Goal: Task Accomplishment & Management: Manage account settings

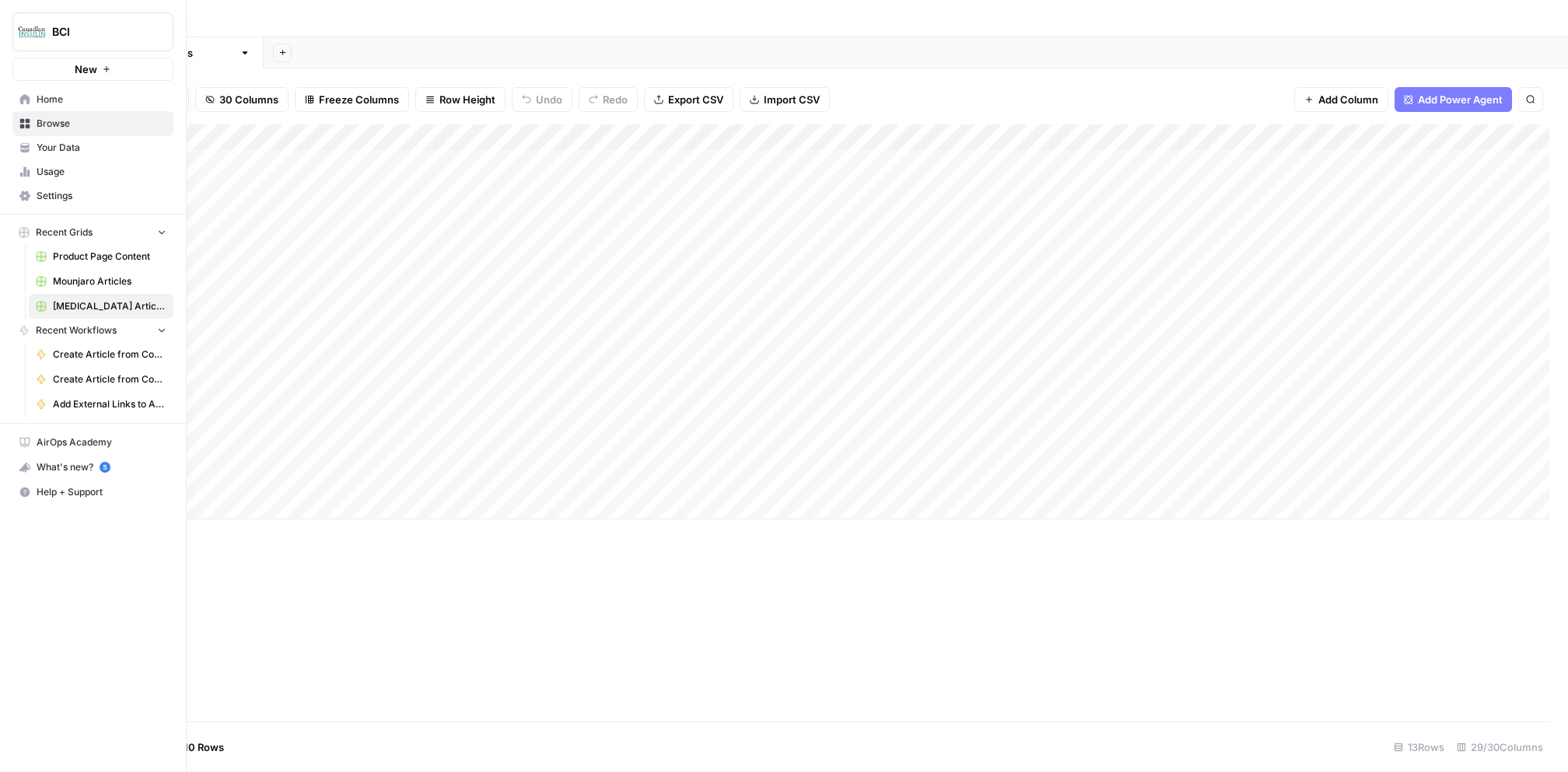
click at [34, 127] on link "Browse" at bounding box center [93, 123] width 161 height 25
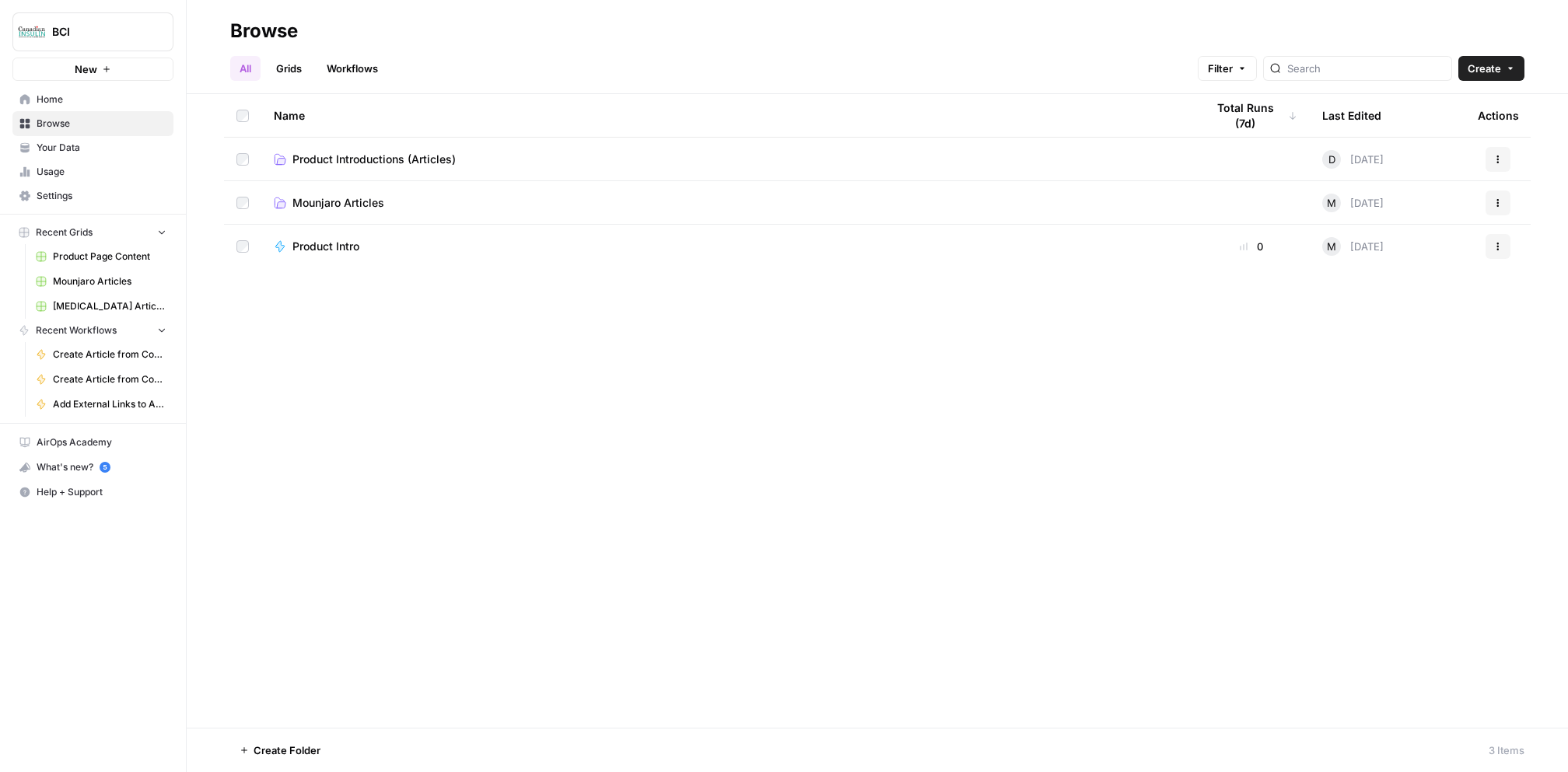
click at [391, 154] on span "Product Introductions (Articles)" at bounding box center [374, 159] width 163 height 16
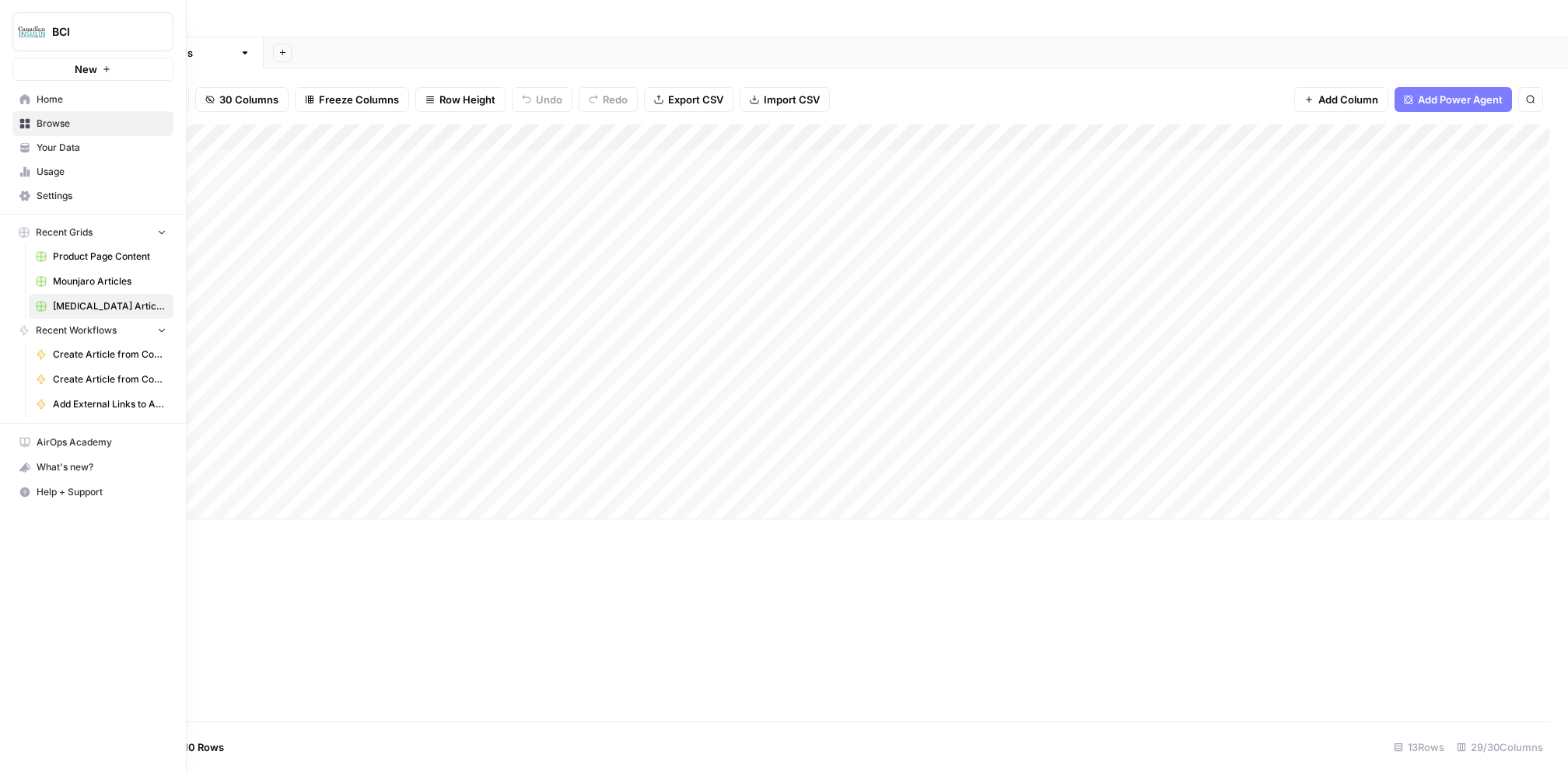
click at [27, 120] on icon at bounding box center [25, 124] width 10 height 10
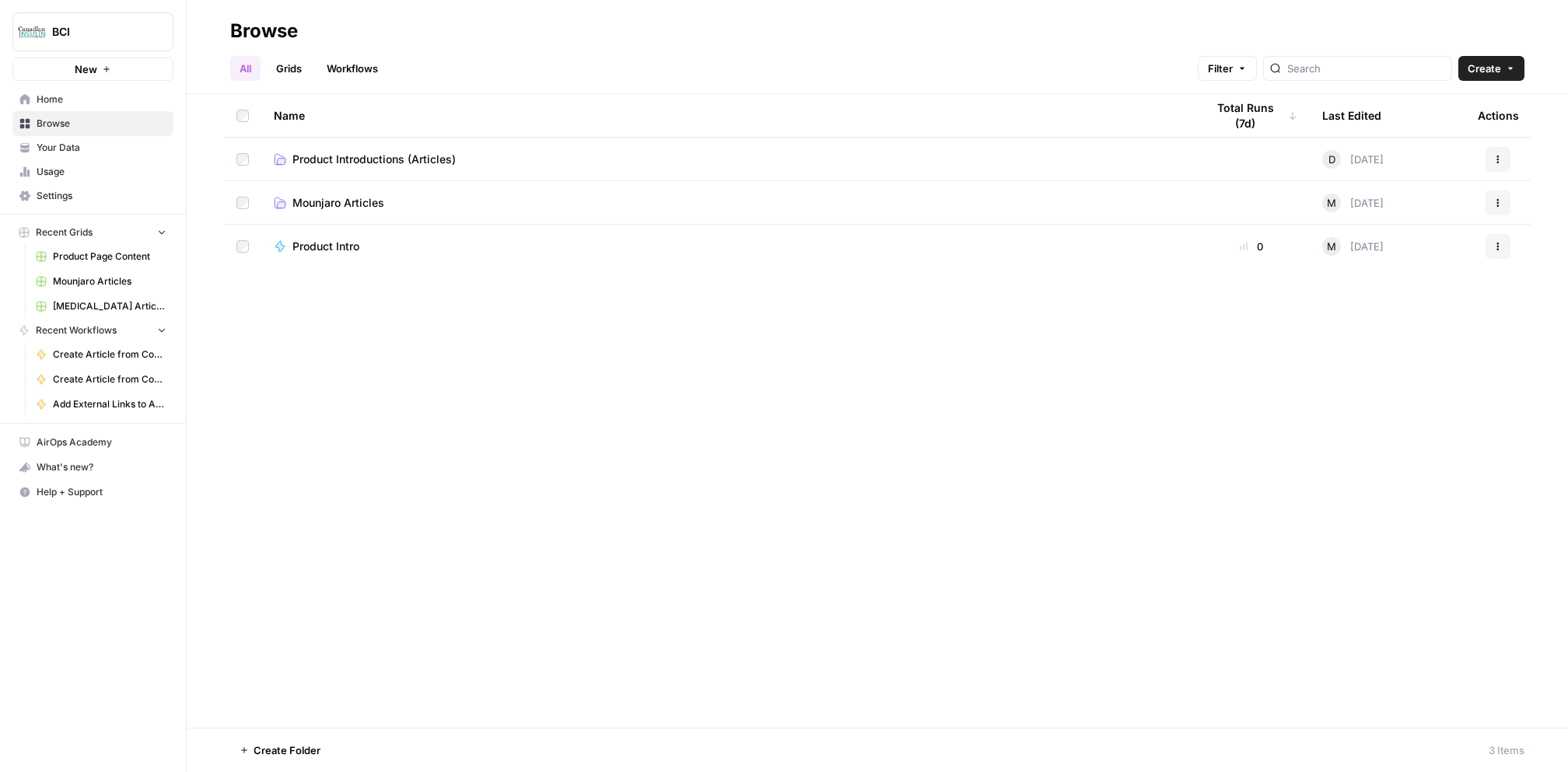
click at [354, 162] on span "Product Introductions (Articles)" at bounding box center [374, 159] width 163 height 16
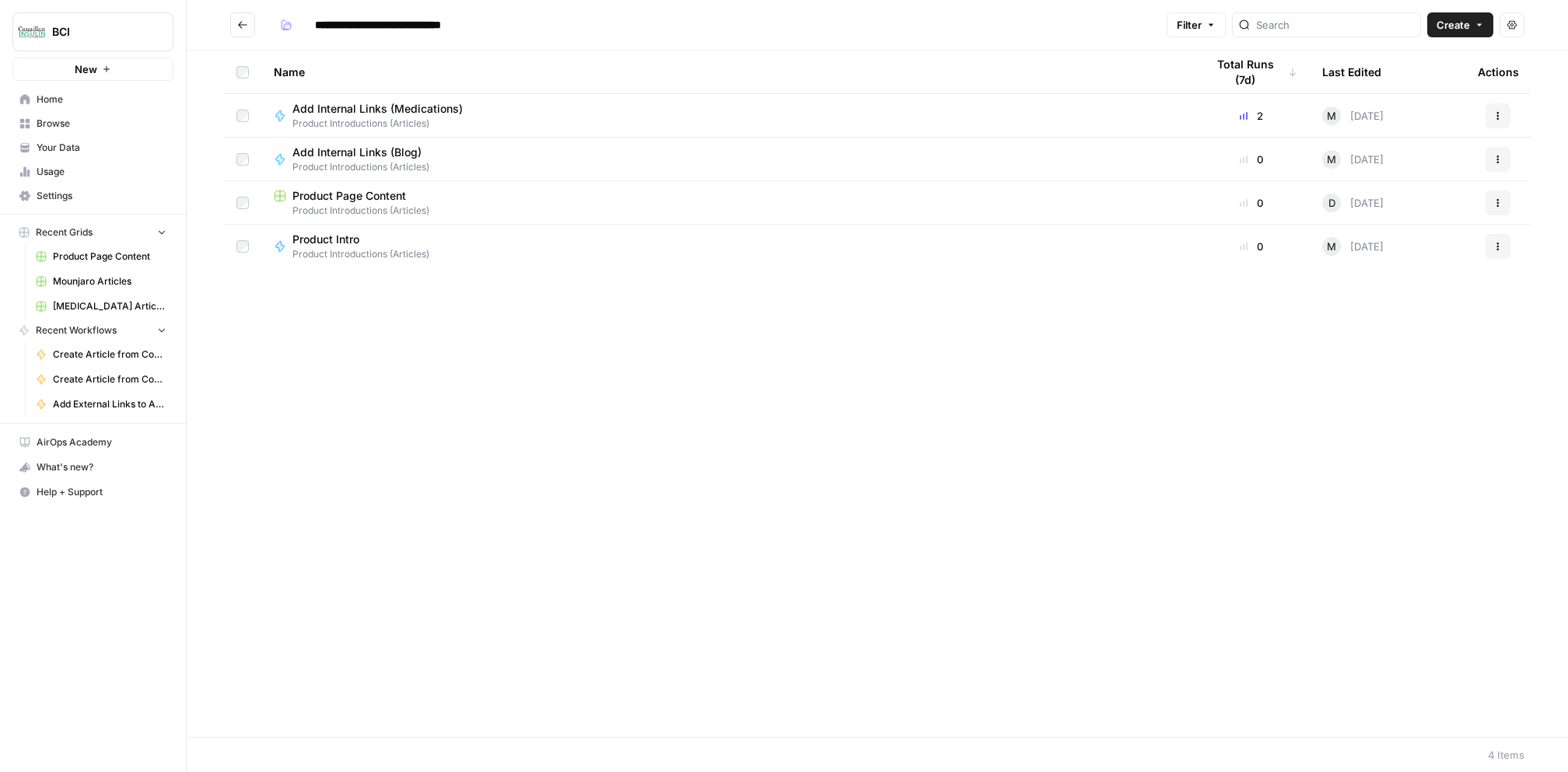
click at [236, 19] on button "Go back" at bounding box center [242, 25] width 25 height 25
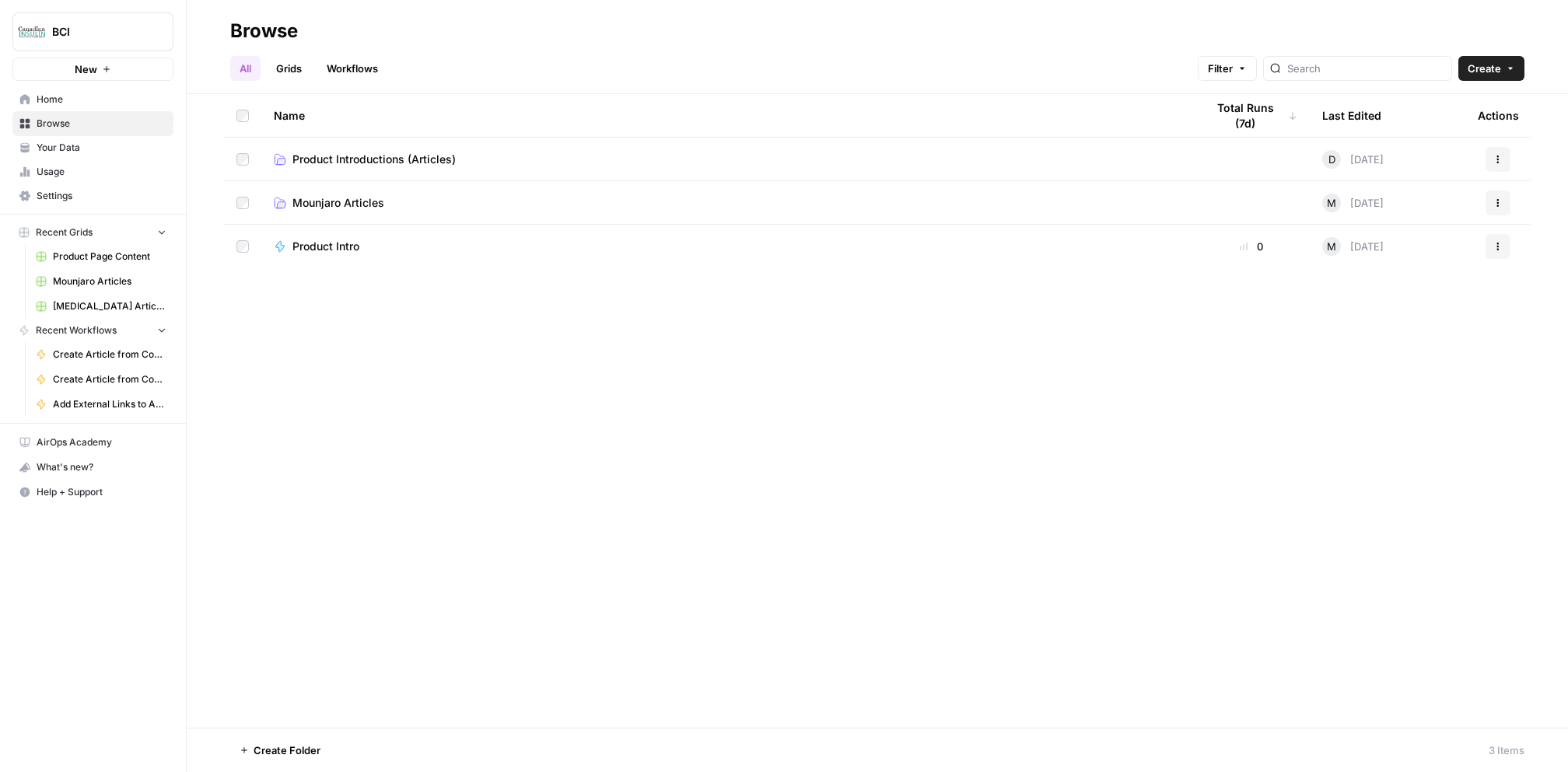
click at [360, 208] on span "Mounjaro Articles" at bounding box center [339, 203] width 92 height 16
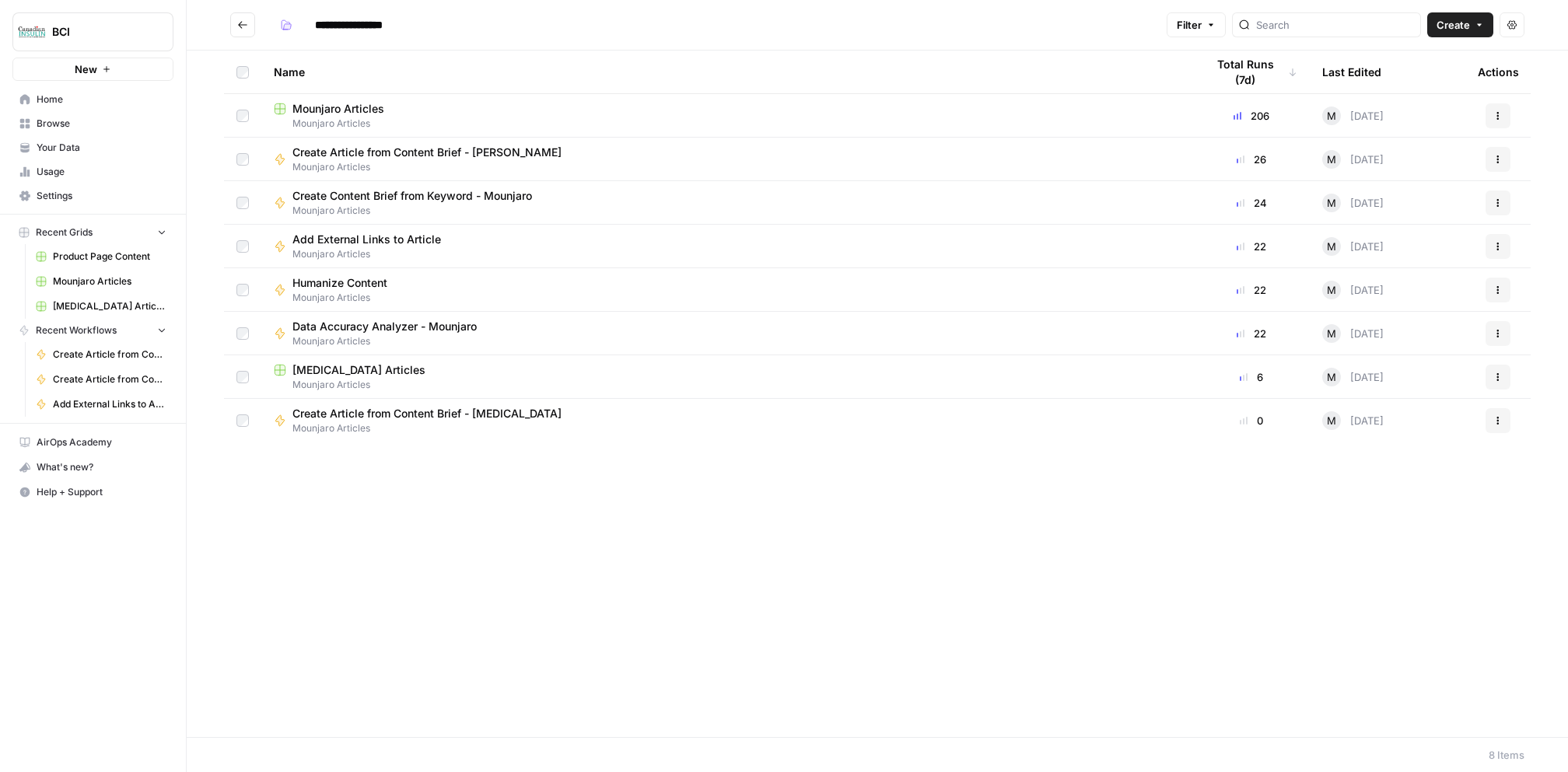
click at [358, 120] on span "Mounjaro Articles" at bounding box center [727, 124] width 907 height 14
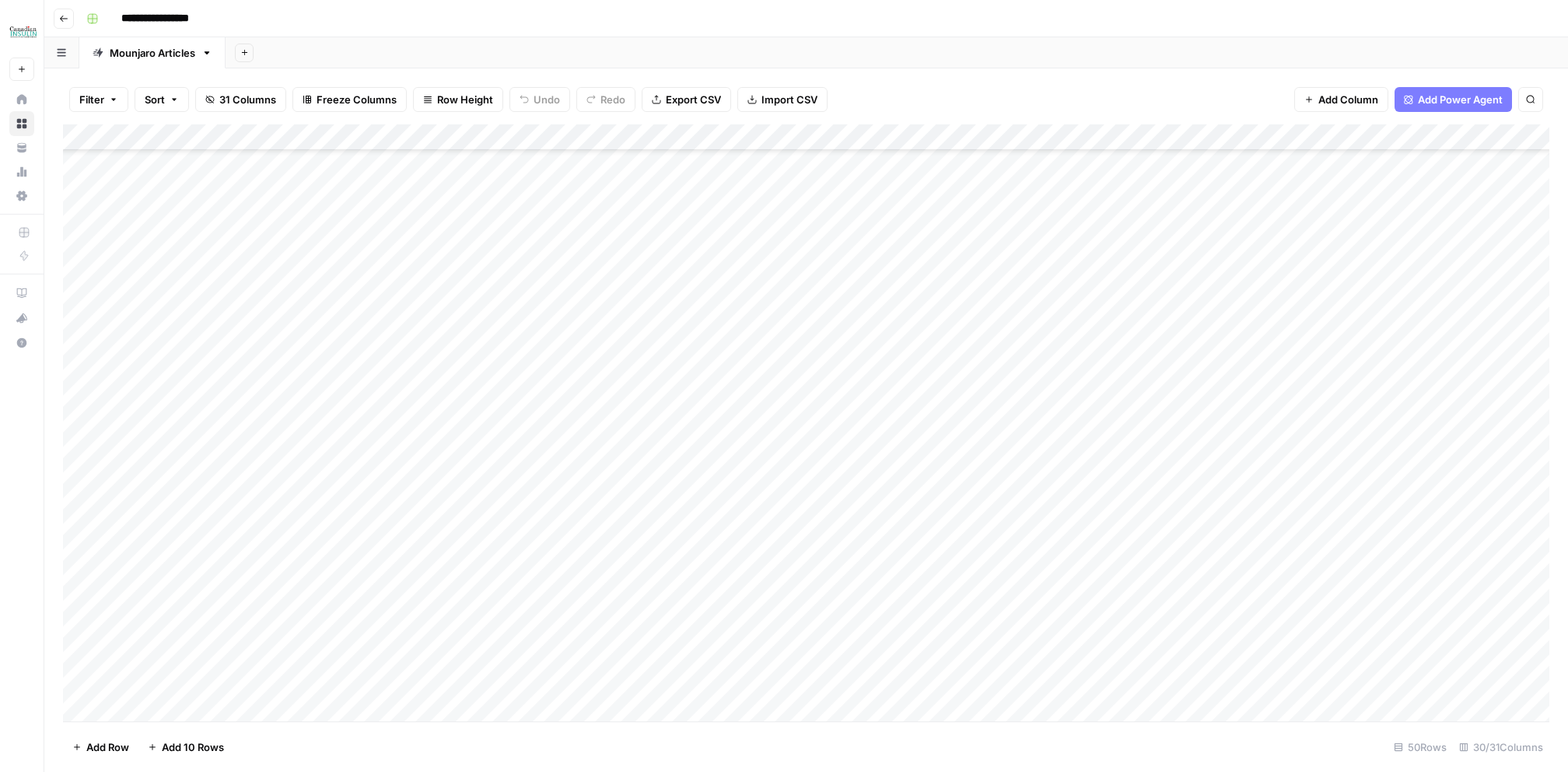
scroll to position [775, 0]
drag, startPoint x: 134, startPoint y: 337, endPoint x: 362, endPoint y: 794, distance: 510.7
click at [362, 771] on html "**********" at bounding box center [784, 386] width 1568 height 772
drag, startPoint x: 76, startPoint y: 339, endPoint x: 85, endPoint y: 336, distance: 9.5
click at [85, 336] on div "Add Column" at bounding box center [806, 423] width 1487 height 598
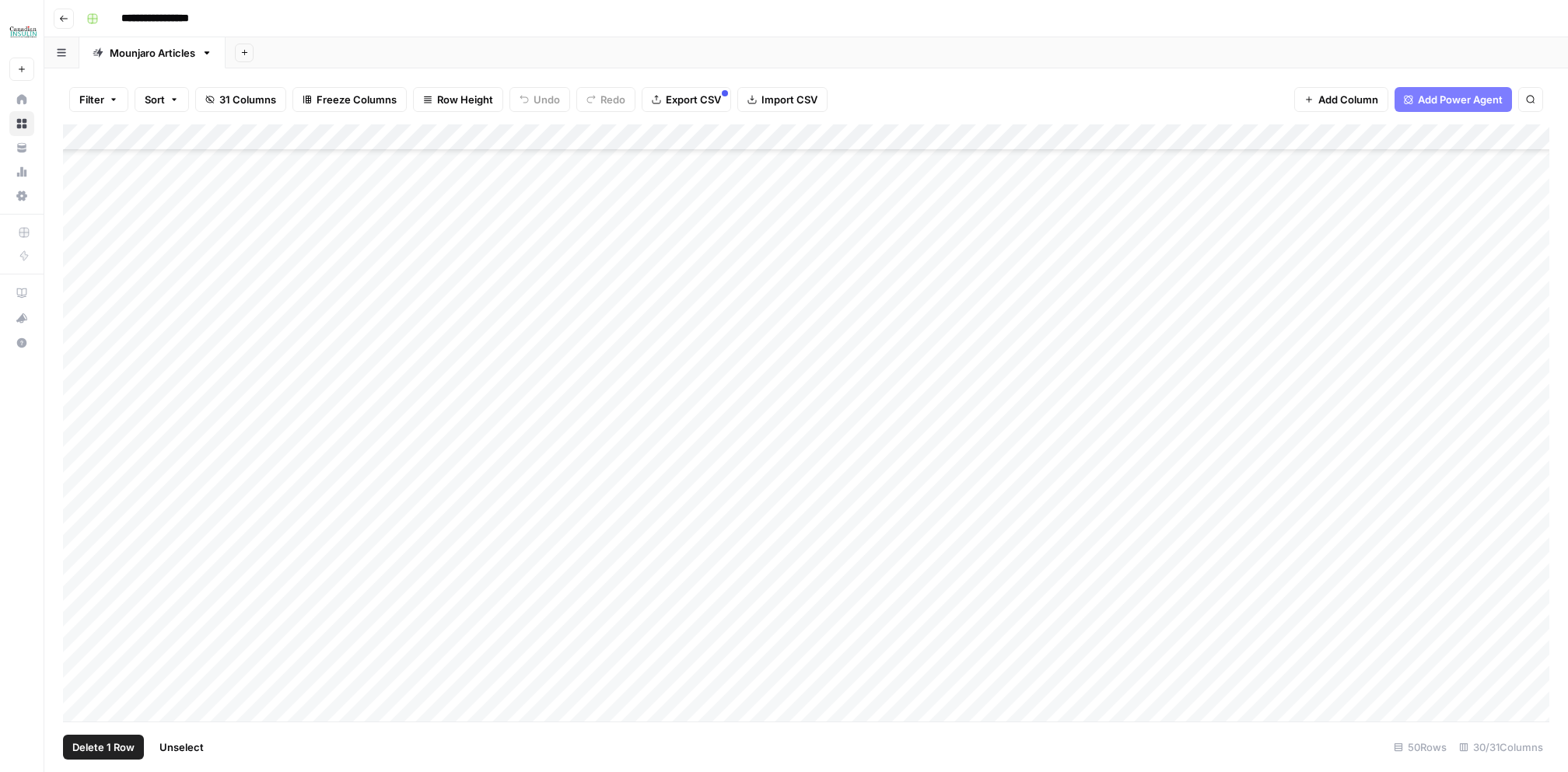
click at [85, 364] on div "Add Column" at bounding box center [806, 423] width 1487 height 598
click at [85, 390] on div "Add Column" at bounding box center [806, 423] width 1487 height 598
click at [83, 418] on div "Add Column" at bounding box center [806, 423] width 1487 height 598
click at [82, 442] on div "Add Column" at bounding box center [806, 423] width 1487 height 598
click at [82, 471] on div "Add Column" at bounding box center [806, 423] width 1487 height 598
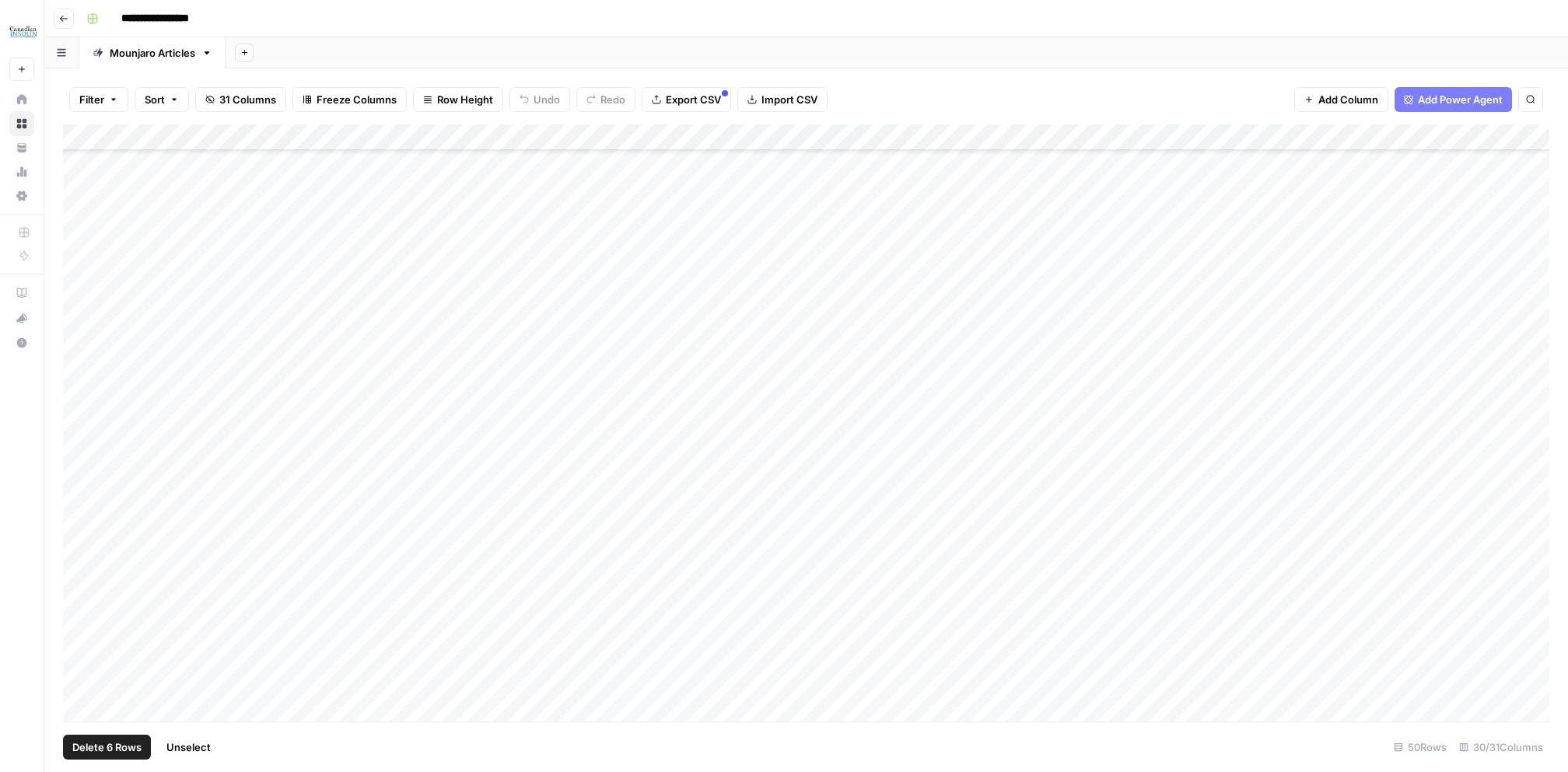
click at [82, 491] on div "Add Column" at bounding box center [806, 423] width 1487 height 598
click at [83, 521] on div "Add Column" at bounding box center [806, 423] width 1487 height 598
click at [81, 548] on div "Add Column" at bounding box center [806, 423] width 1487 height 598
click at [80, 575] on div "Add Column" at bounding box center [806, 423] width 1487 height 598
click at [80, 604] on div "Add Column" at bounding box center [806, 423] width 1487 height 598
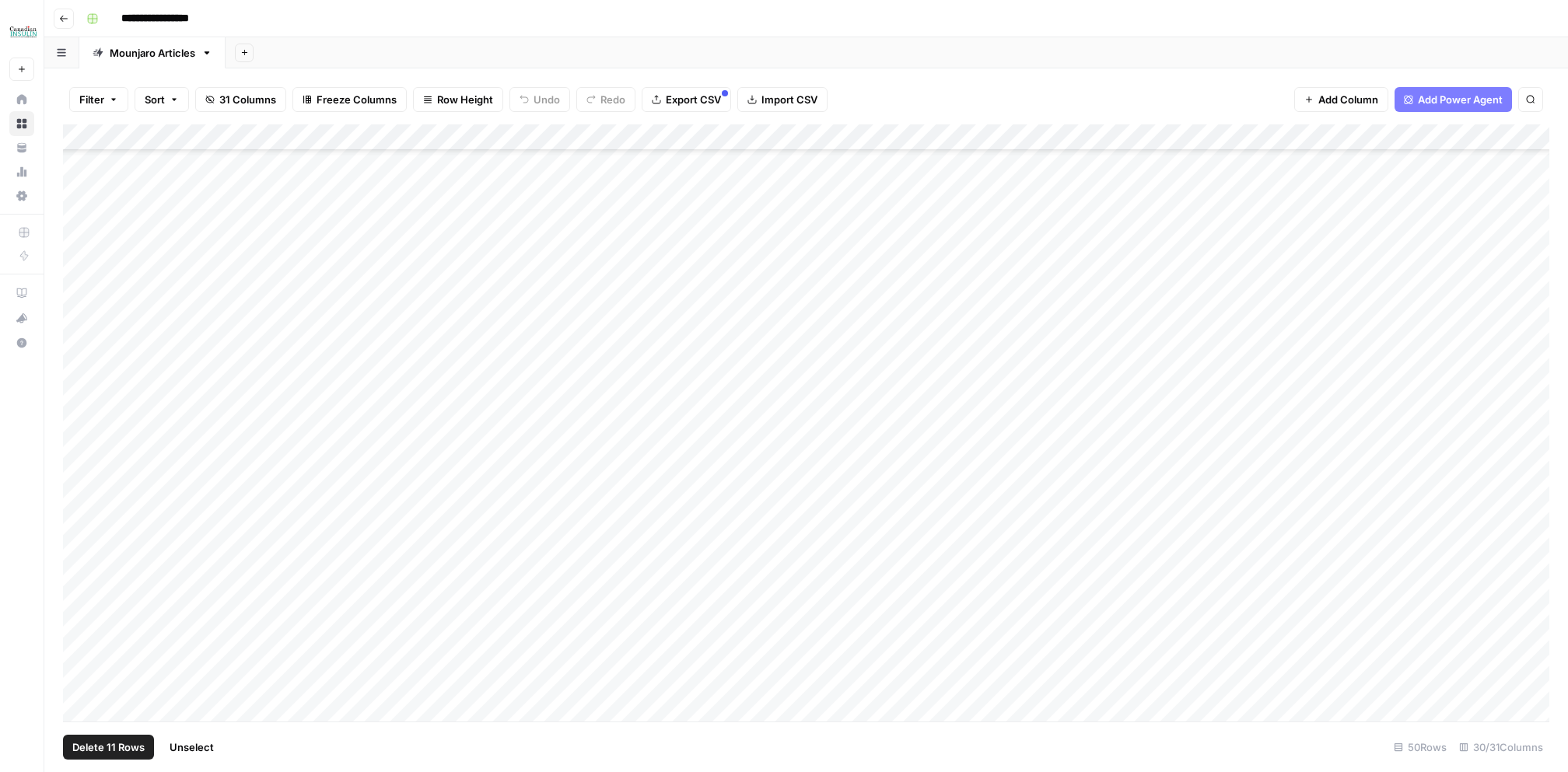
click at [80, 639] on div "Add Column" at bounding box center [806, 423] width 1487 height 598
click at [81, 634] on div "Add Column" at bounding box center [806, 423] width 1487 height 598
click at [81, 650] on div "Add Column" at bounding box center [806, 423] width 1487 height 598
click at [85, 684] on div "Add Column" at bounding box center [806, 423] width 1487 height 598
click at [125, 746] on span "Delete 14 Rows" at bounding box center [109, 747] width 75 height 16
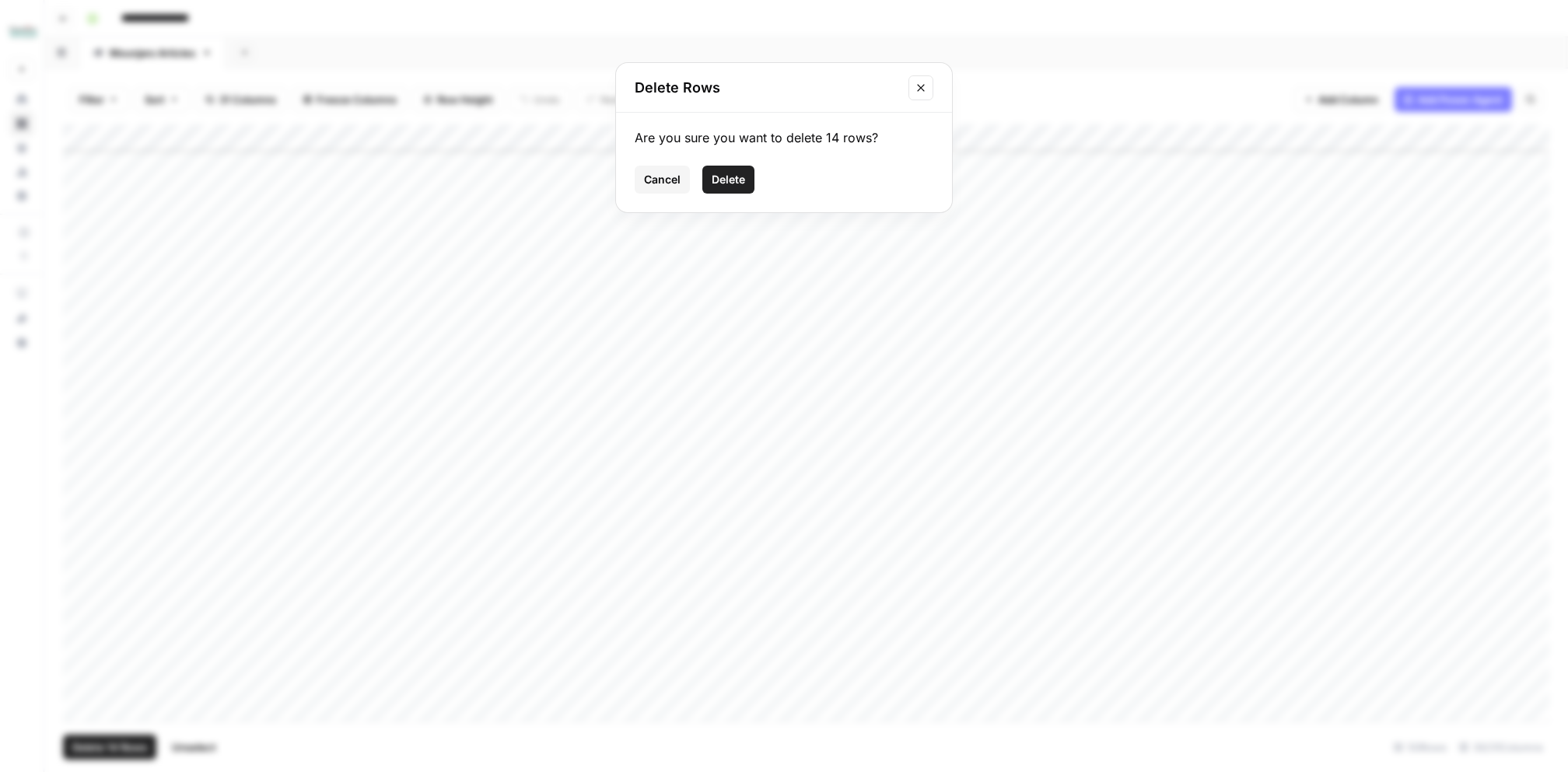
click at [730, 175] on span "Delete" at bounding box center [729, 180] width 33 height 16
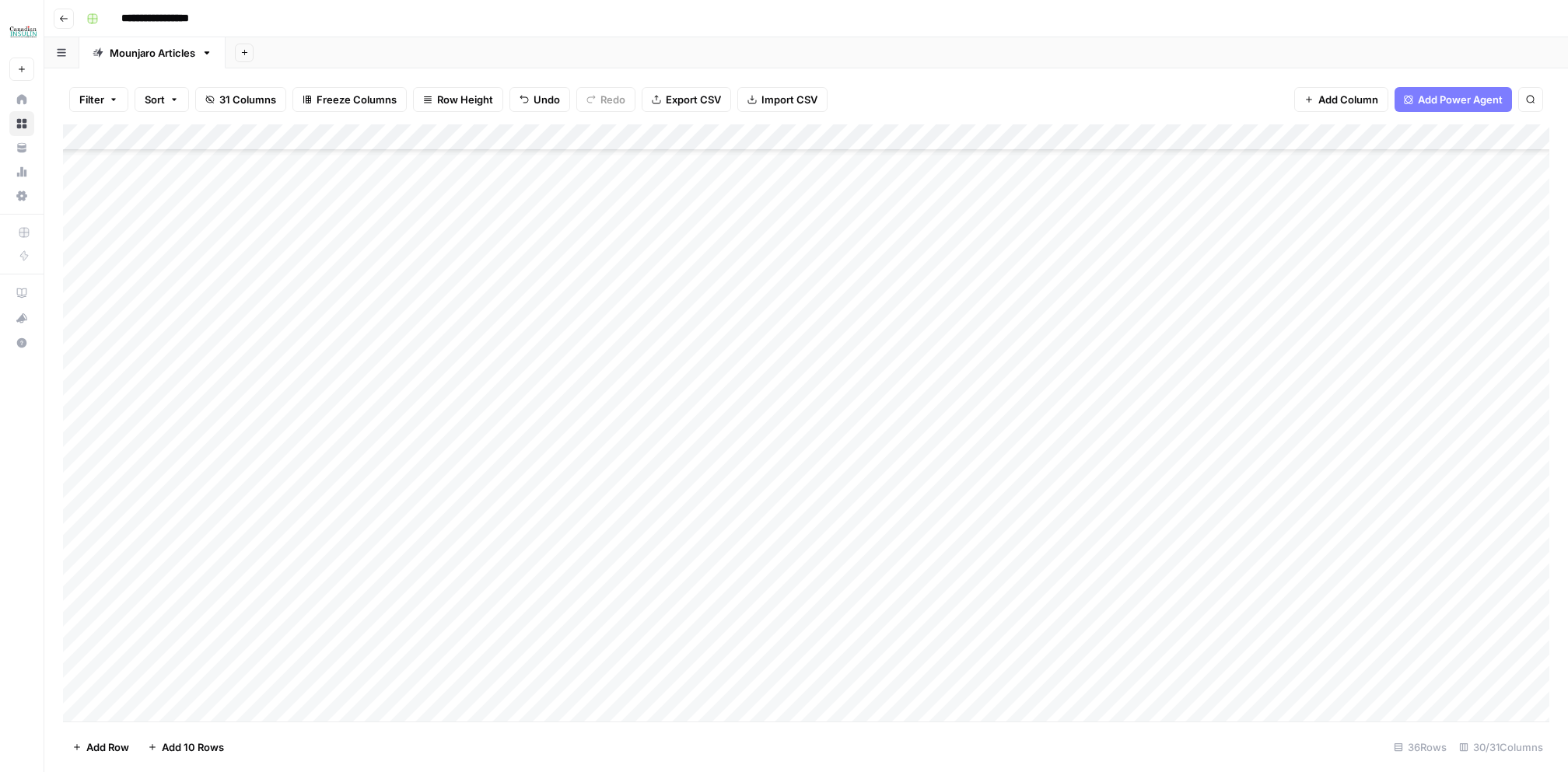
scroll to position [405, 0]
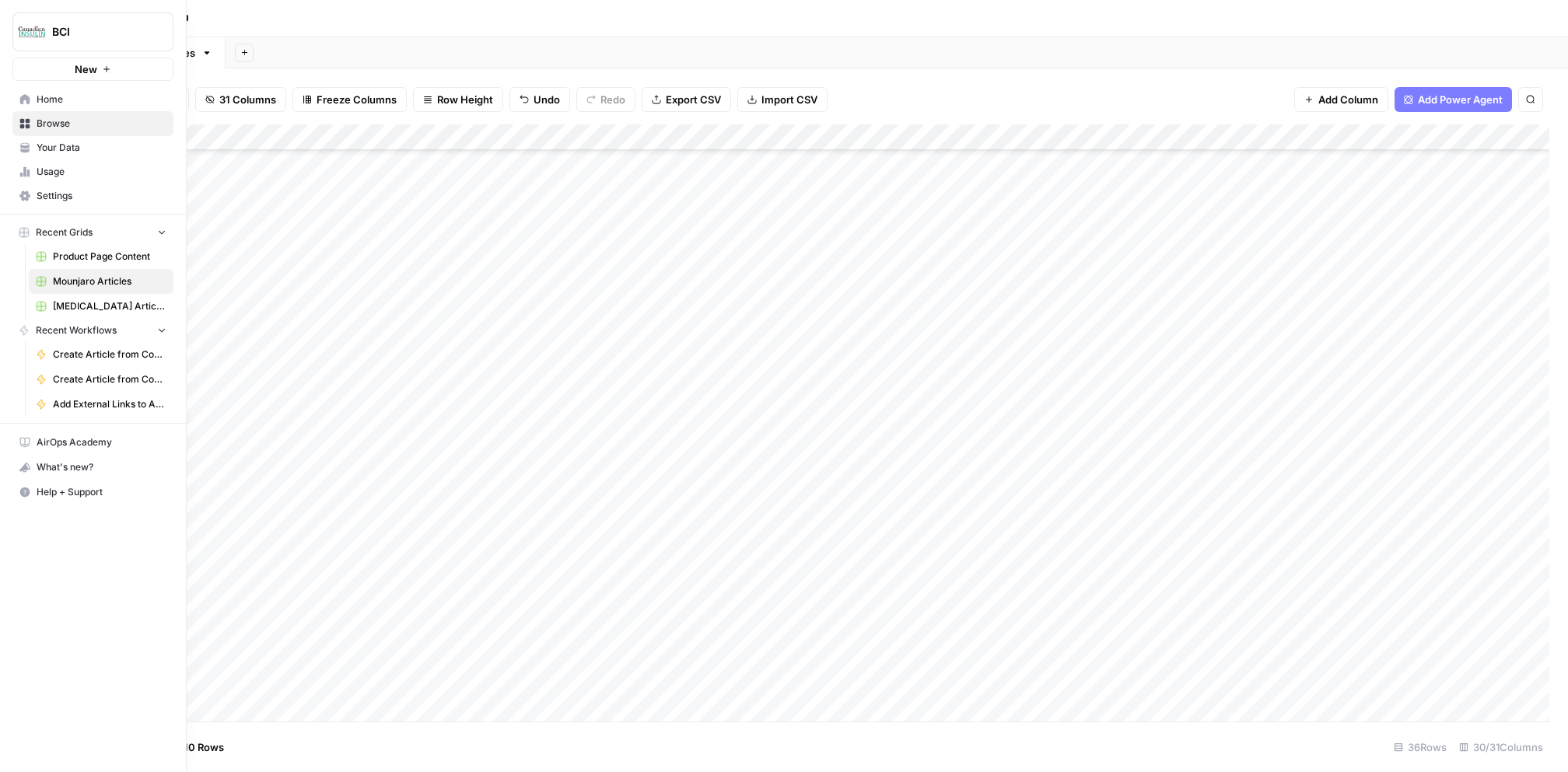
click at [21, 126] on icon at bounding box center [25, 124] width 10 height 10
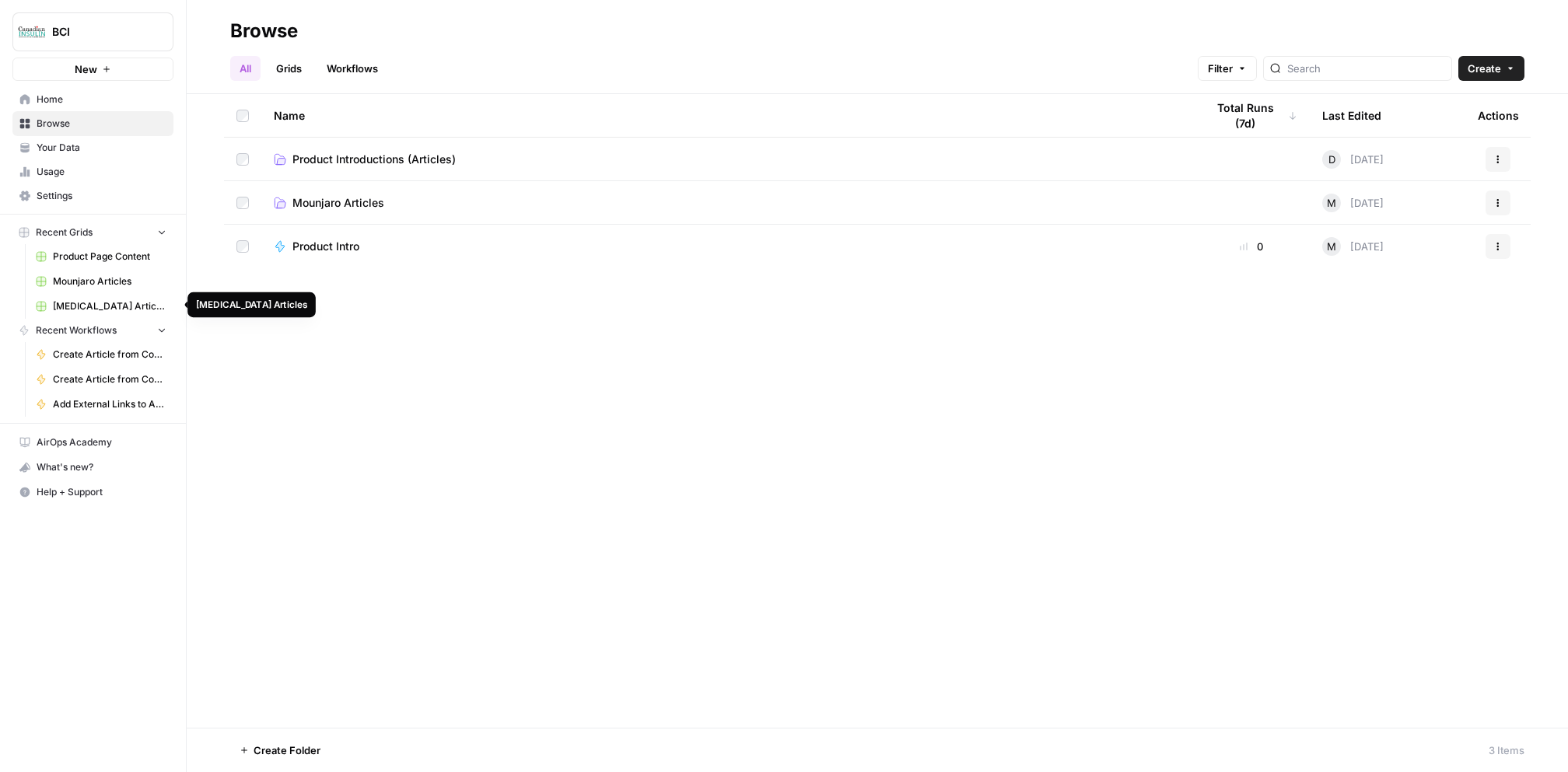
click at [73, 301] on span "[MEDICAL_DATA] Articles" at bounding box center [109, 307] width 113 height 14
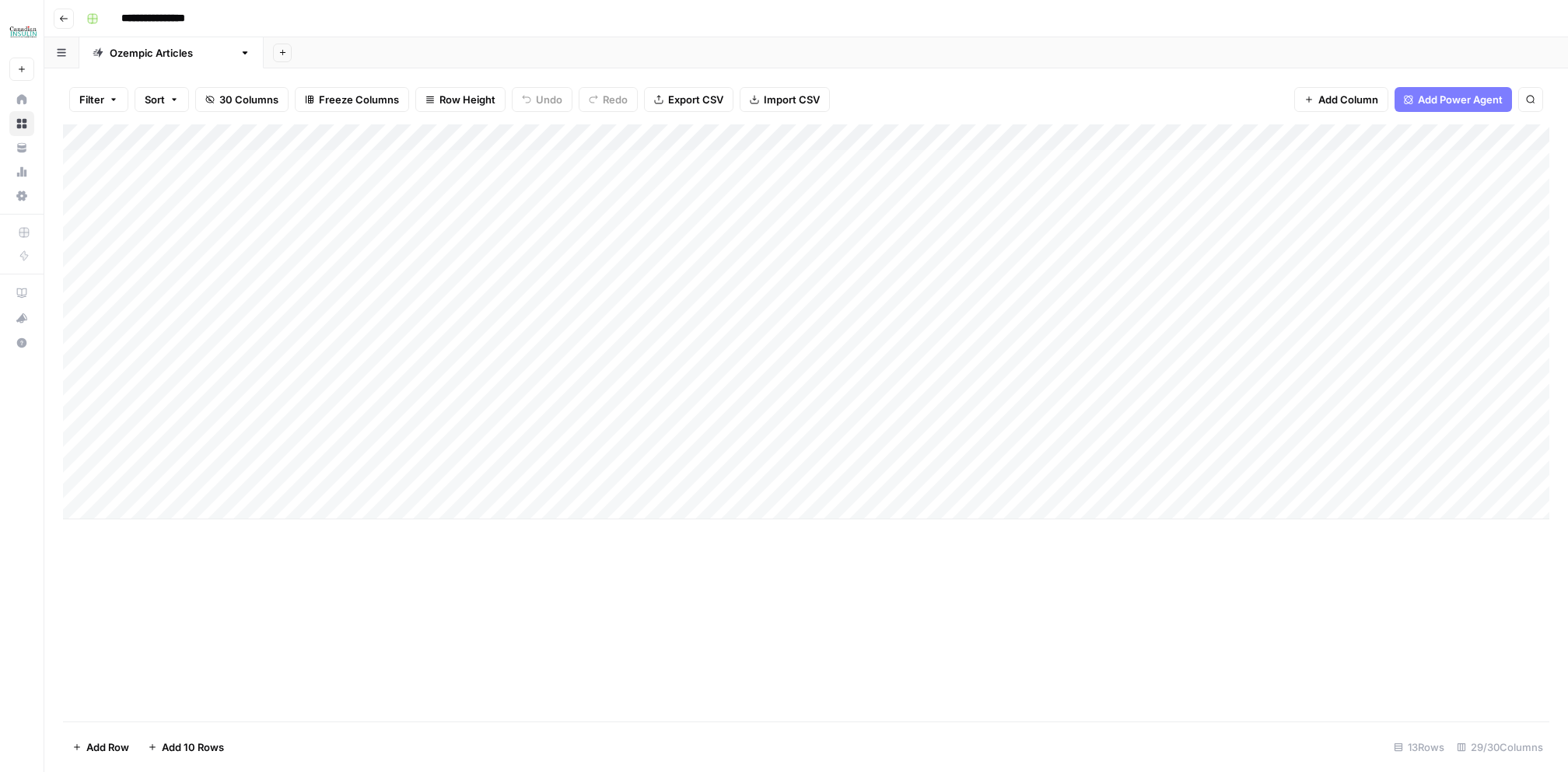
click at [70, 483] on div "Add Column" at bounding box center [806, 322] width 1487 height 395
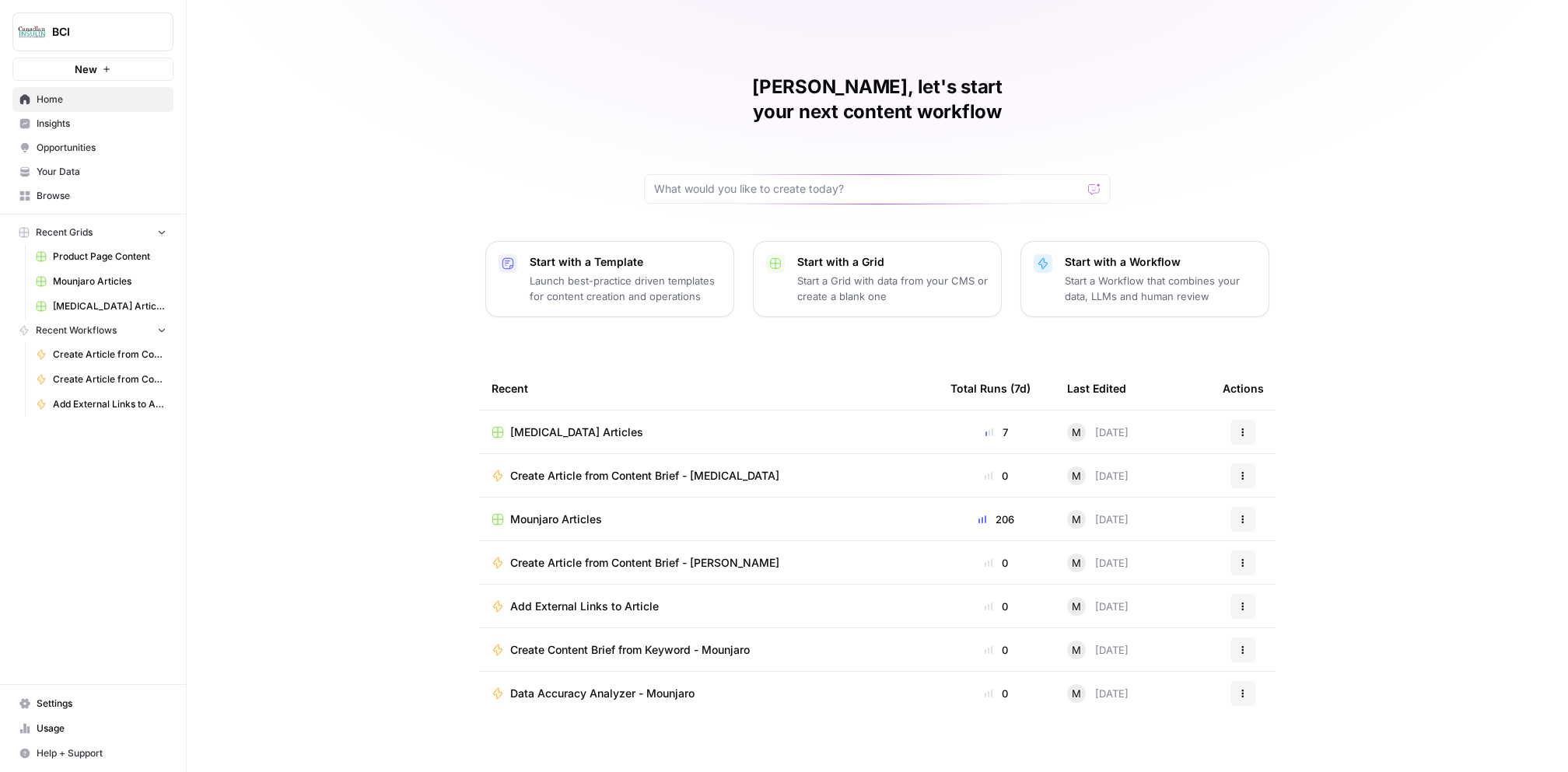
click at [112, 277] on span "Mounjaro Articles" at bounding box center [109, 281] width 113 height 14
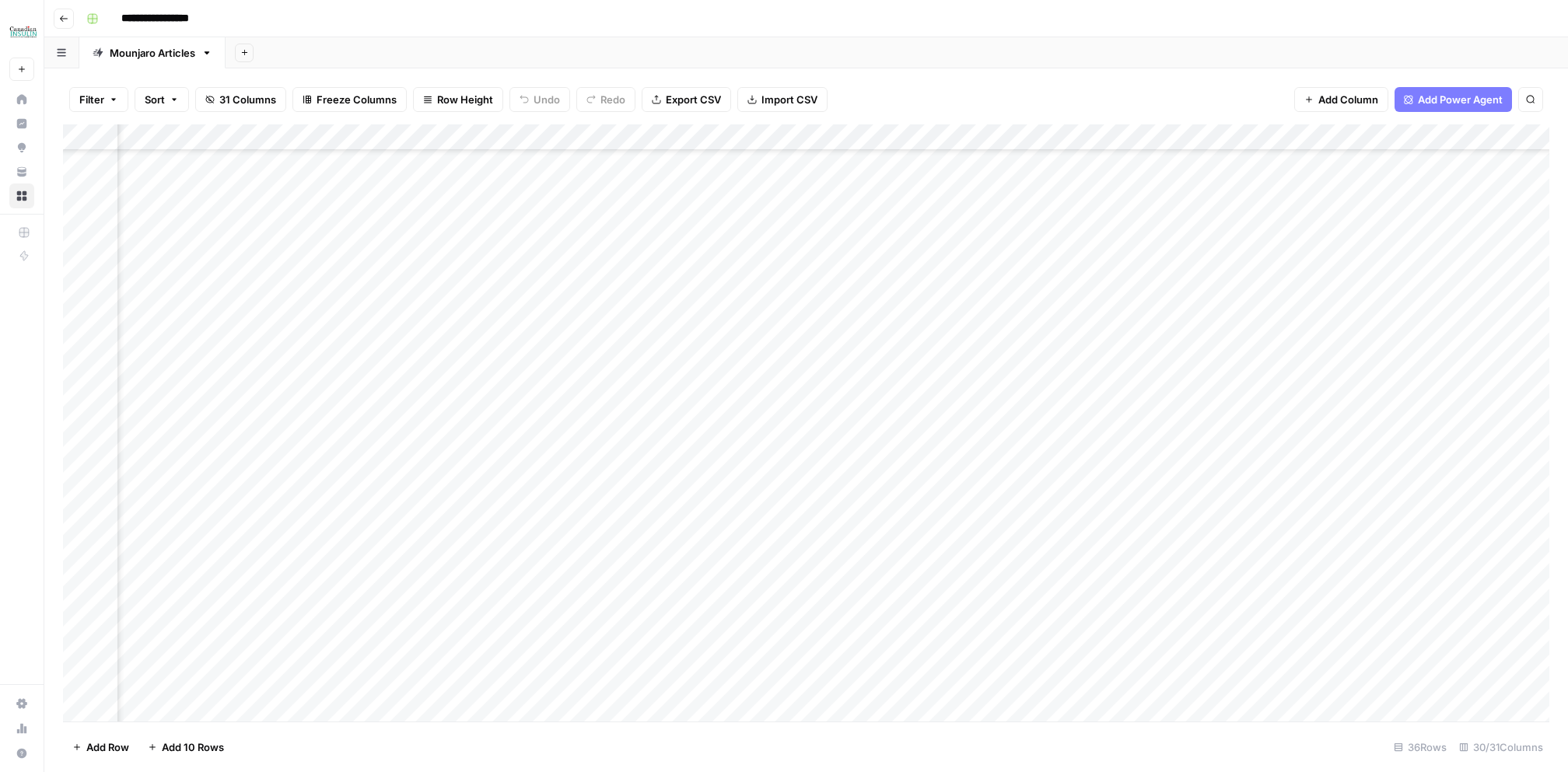
scroll to position [370, 2158]
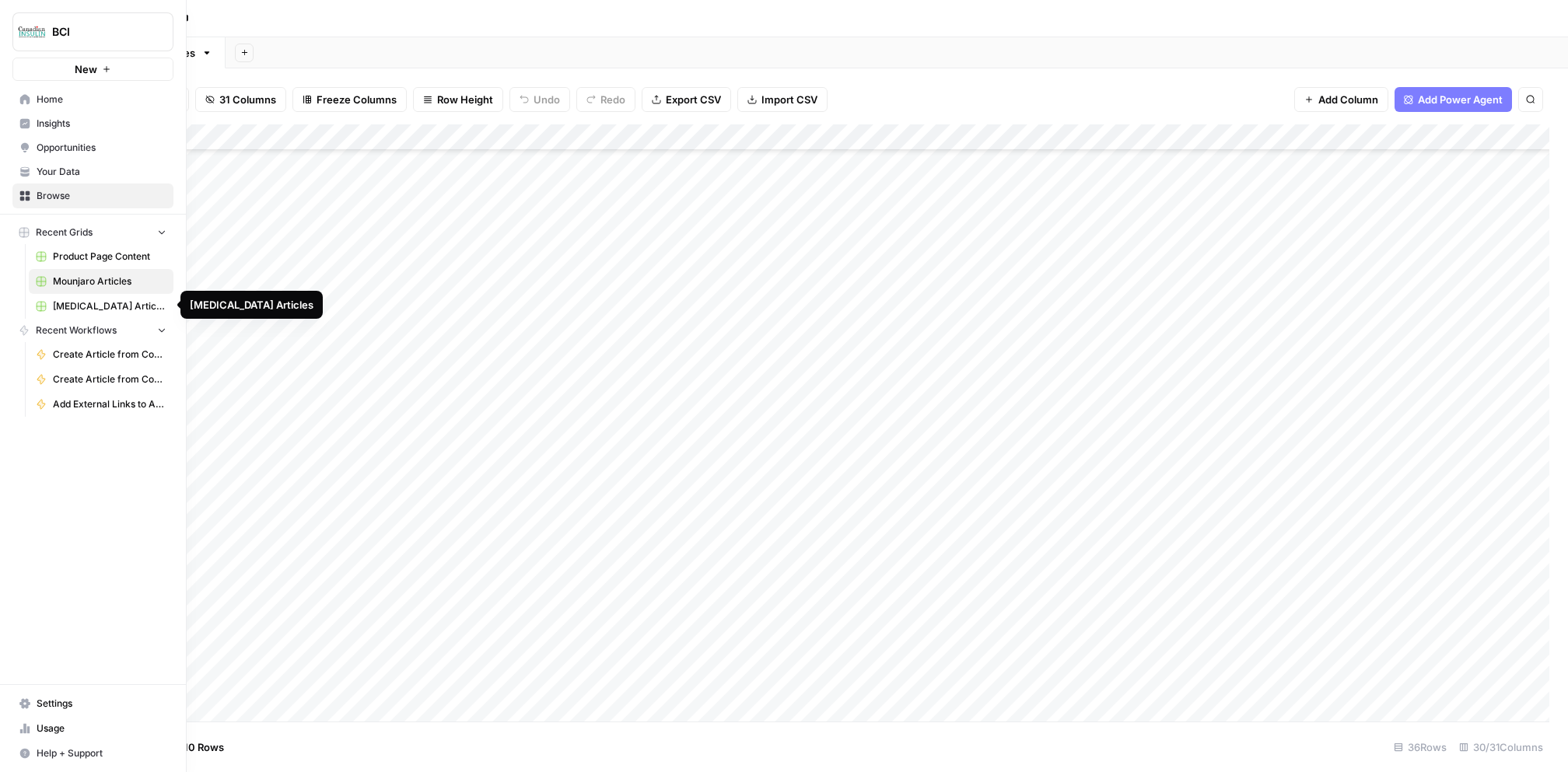
click at [86, 302] on span "[MEDICAL_DATA] Articles" at bounding box center [109, 307] width 113 height 14
click at [94, 27] on span "BCI" at bounding box center [99, 32] width 94 height 16
click at [62, 516] on div "BCI New Home Insights Opportunities Your Data Browse Recent Grids Product Page …" at bounding box center [93, 386] width 186 height 772
click at [86, 704] on span "Settings" at bounding box center [102, 704] width 130 height 14
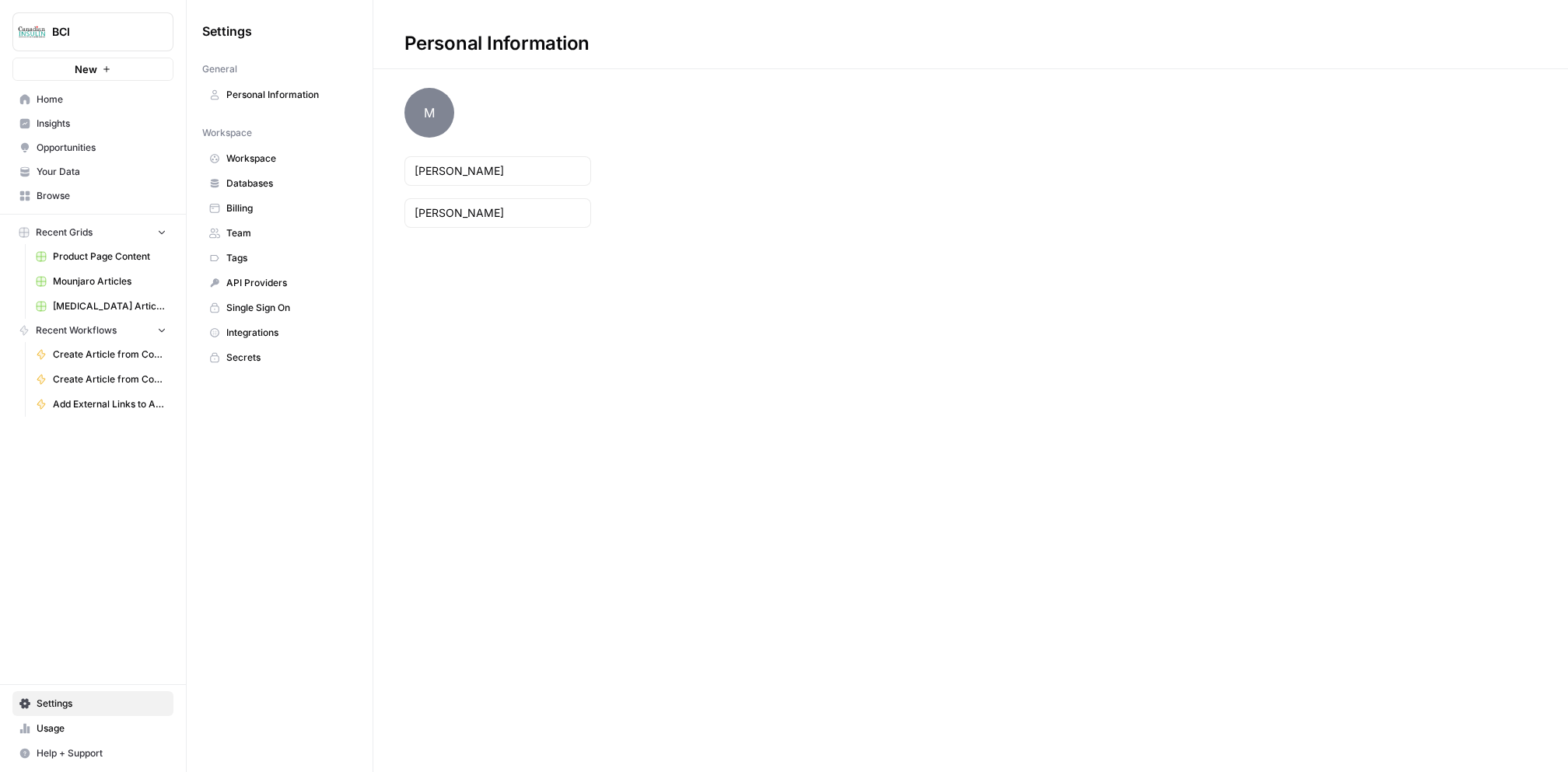
click at [266, 211] on span "Billing" at bounding box center [288, 208] width 124 height 14
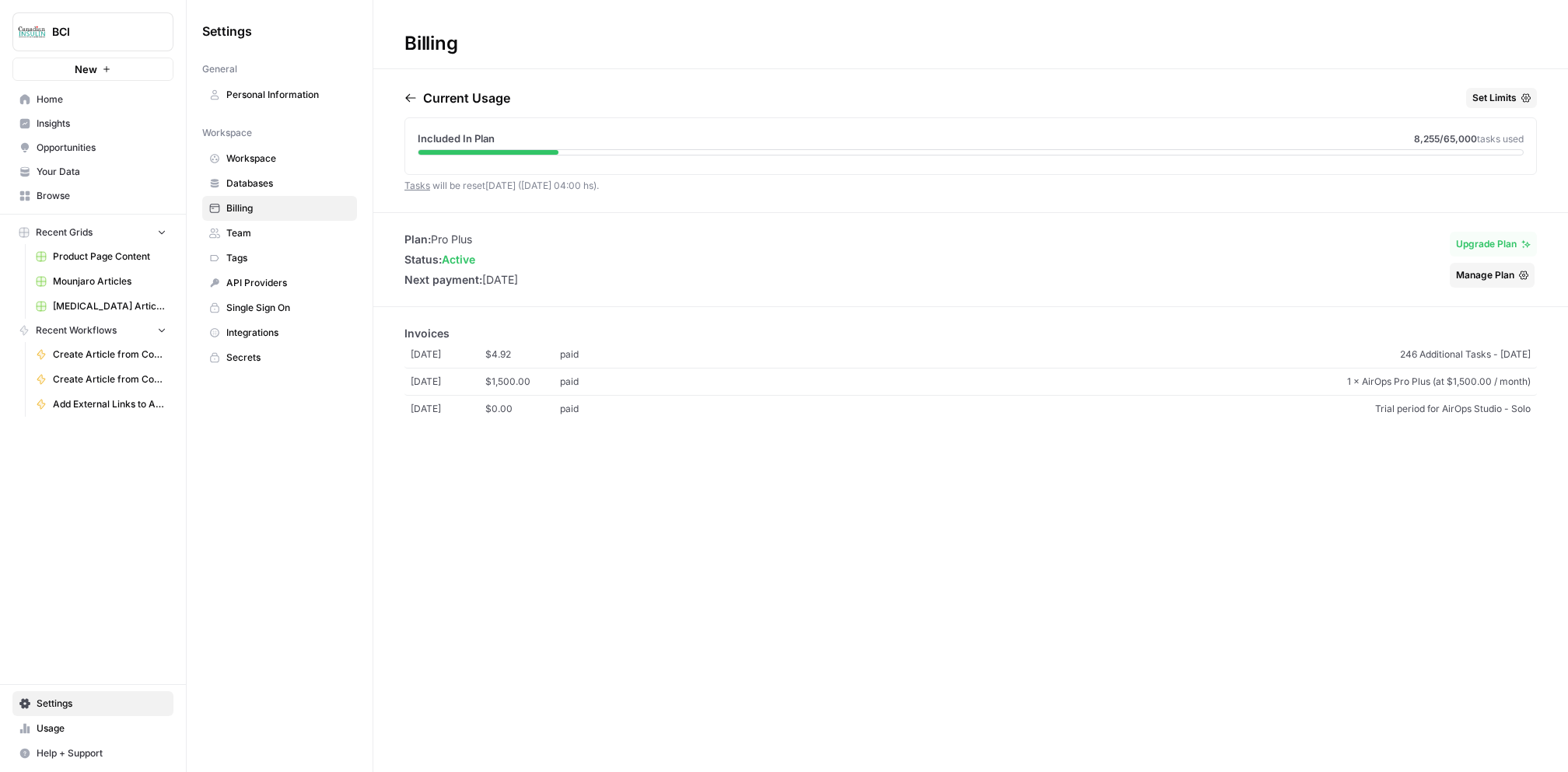
drag, startPoint x: 500, startPoint y: 184, endPoint x: 511, endPoint y: 185, distance: 11.0
click at [511, 185] on span "Tasks will be reset in 29 days (01 Oct 04:00 hs) ." at bounding box center [501, 185] width 194 height 12
drag, startPoint x: 403, startPoint y: 178, endPoint x: 617, endPoint y: 182, distance: 214.0
click at [617, 182] on div "Current Usage Set Limits Included In Plan 8,255 /65,000 tasks used Tasks will b…" at bounding box center [971, 150] width 1195 height 124
click at [71, 300] on span "[MEDICAL_DATA] Articles" at bounding box center [109, 307] width 113 height 14
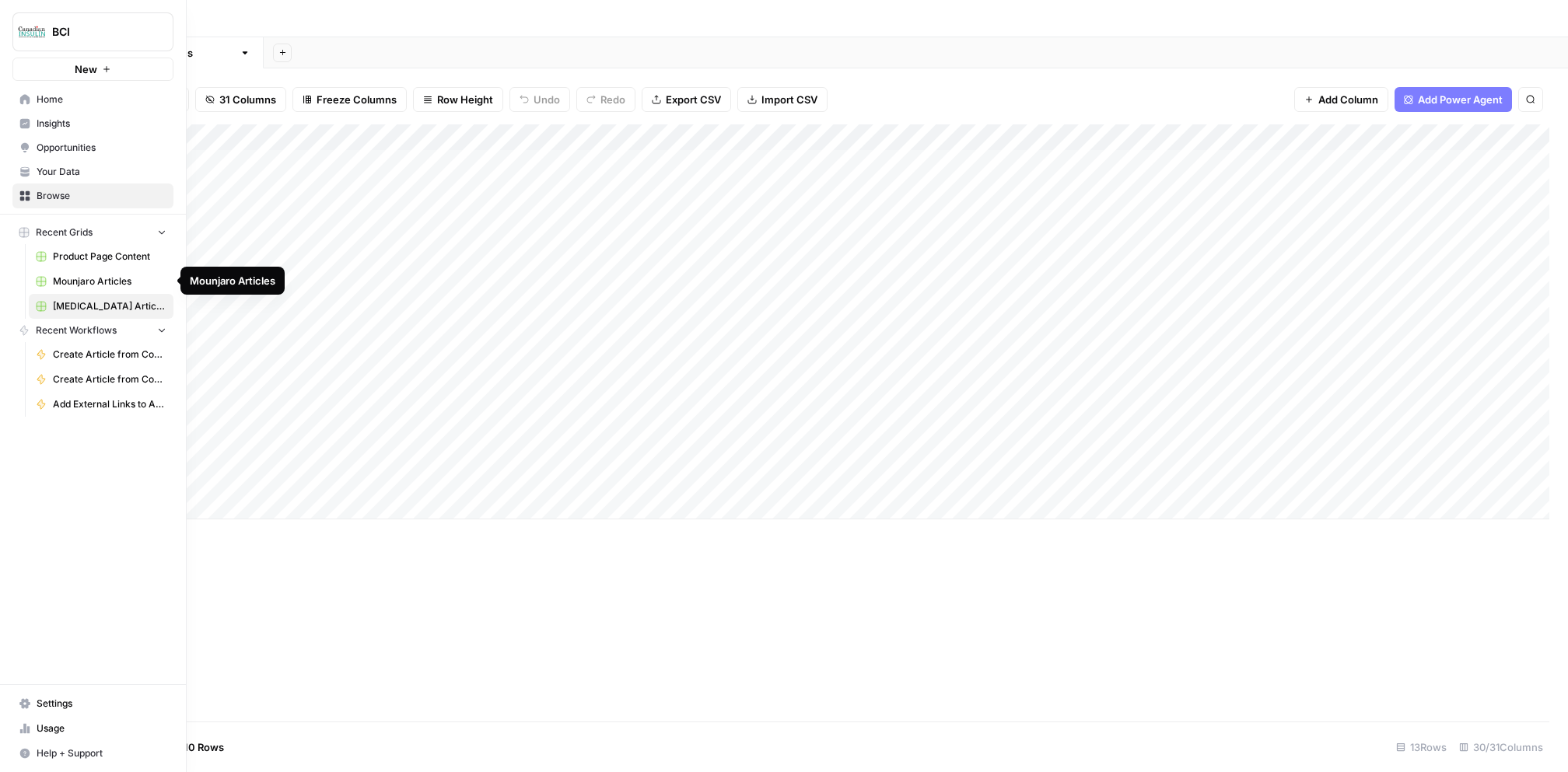
click at [98, 285] on span "Mounjaro Articles" at bounding box center [109, 281] width 113 height 14
